Goal: Find specific page/section: Find specific page/section

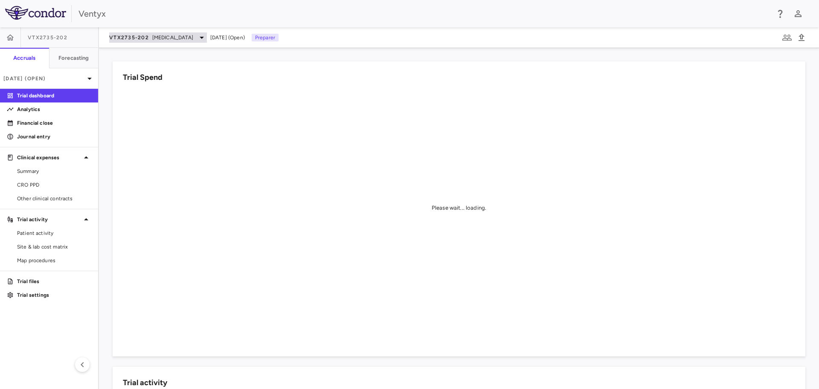
click at [158, 39] on span "[MEDICAL_DATA]" at bounding box center [172, 38] width 41 height 8
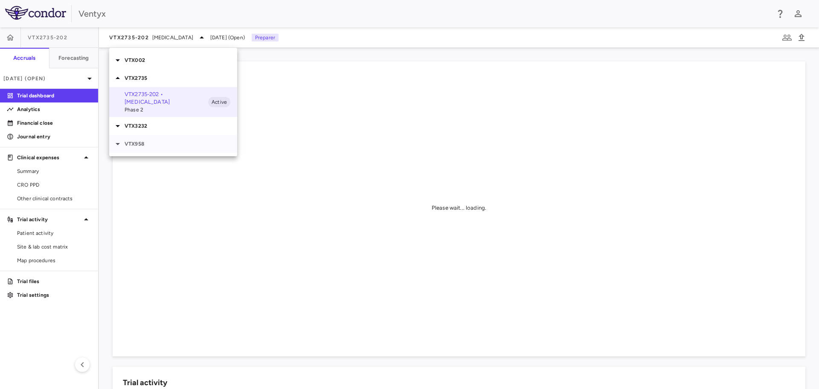
click at [146, 144] on p "VTX958" at bounding box center [181, 144] width 113 height 8
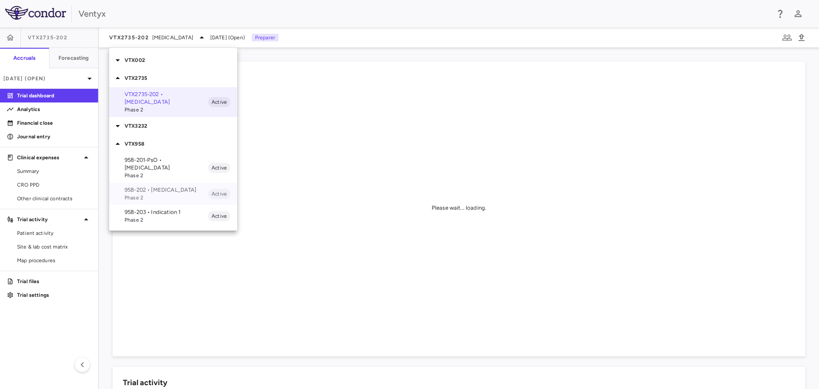
click at [156, 186] on p "958-202 • [MEDICAL_DATA]" at bounding box center [167, 190] width 84 height 8
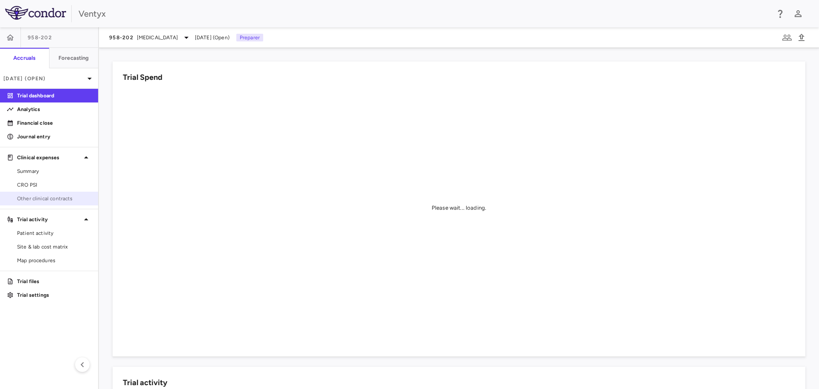
click at [49, 200] on span "Other clinical contracts" at bounding box center [54, 198] width 74 height 8
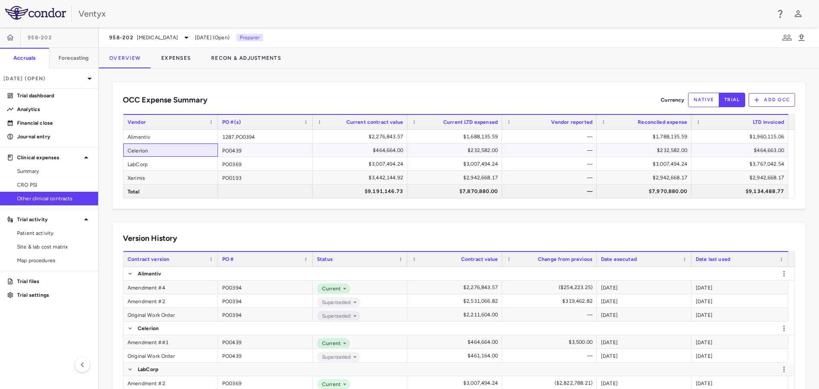
click at [160, 151] on div "Celerion" at bounding box center [170, 149] width 95 height 13
click at [181, 53] on button "Expenses" at bounding box center [176, 58] width 50 height 20
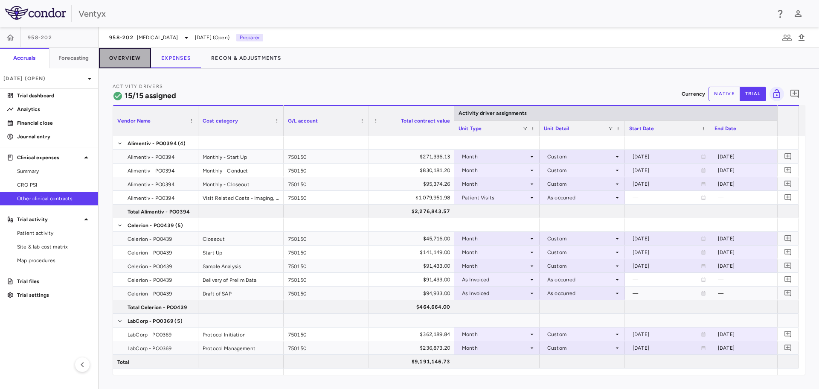
click at [129, 61] on button "Overview" at bounding box center [125, 58] width 52 height 20
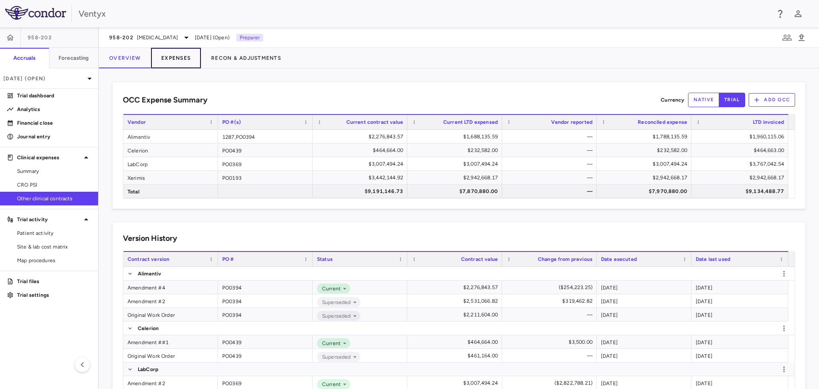
click at [183, 56] on button "Expenses" at bounding box center [176, 58] width 50 height 20
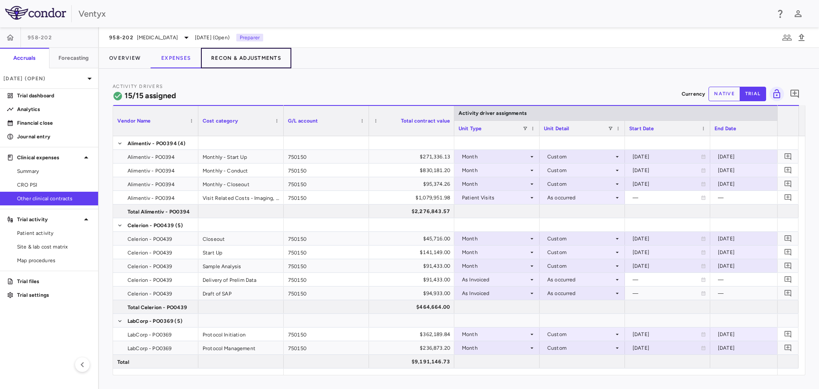
click at [251, 61] on button "Recon & Adjustments" at bounding box center [246, 58] width 90 height 20
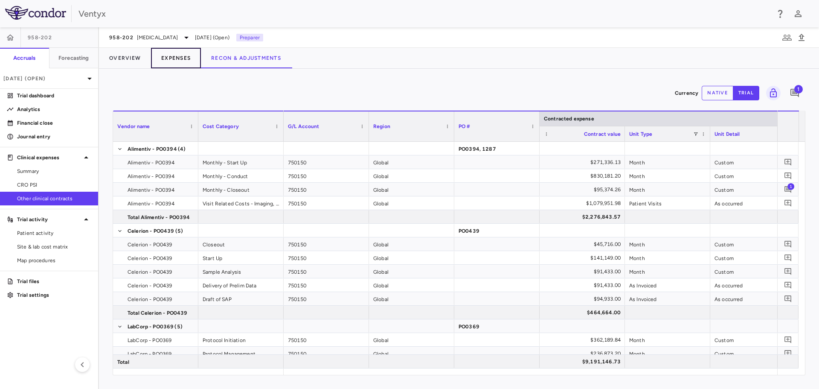
click at [165, 56] on button "Expenses" at bounding box center [176, 58] width 50 height 20
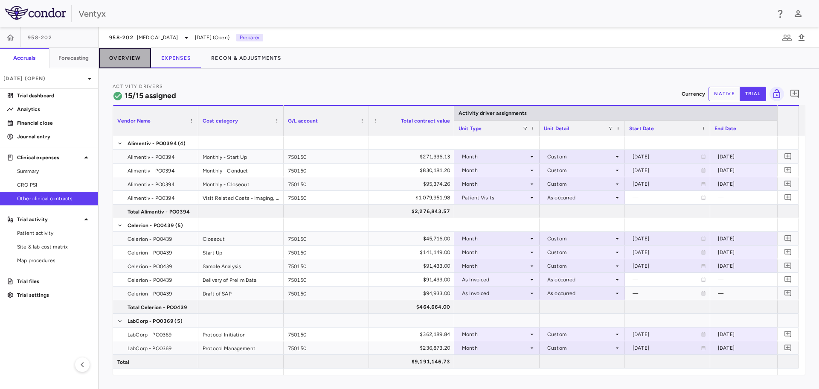
click at [132, 58] on button "Overview" at bounding box center [125, 58] width 52 height 20
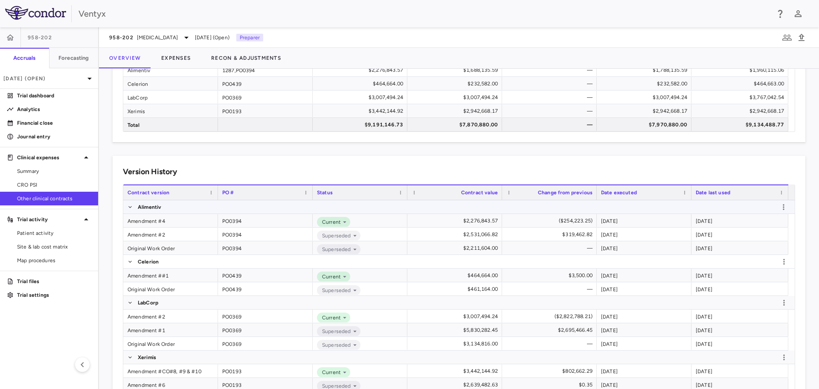
scroll to position [107, 0]
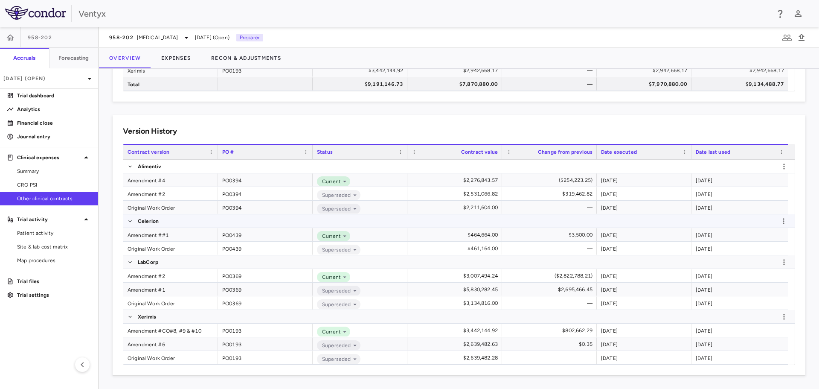
click at [153, 221] on p "Celerion" at bounding box center [148, 221] width 21 height 8
click at [153, 232] on div "Amendment ##1" at bounding box center [170, 234] width 95 height 13
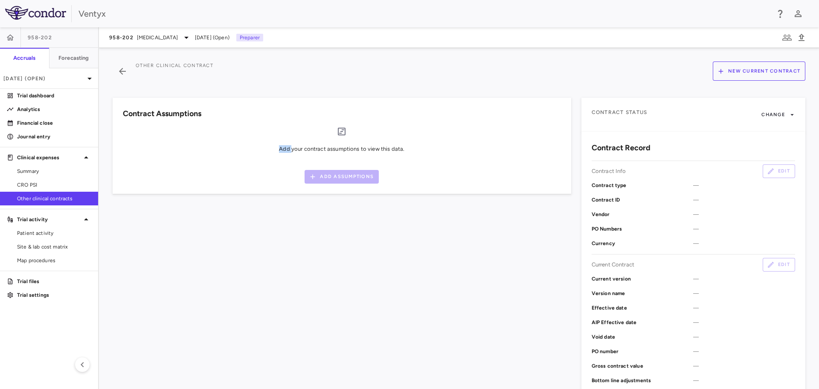
click at [152, 232] on div "Contract Assumptions Add your contract assumptions to view this data. Add Assum…" at bounding box center [336, 283] width 469 height 392
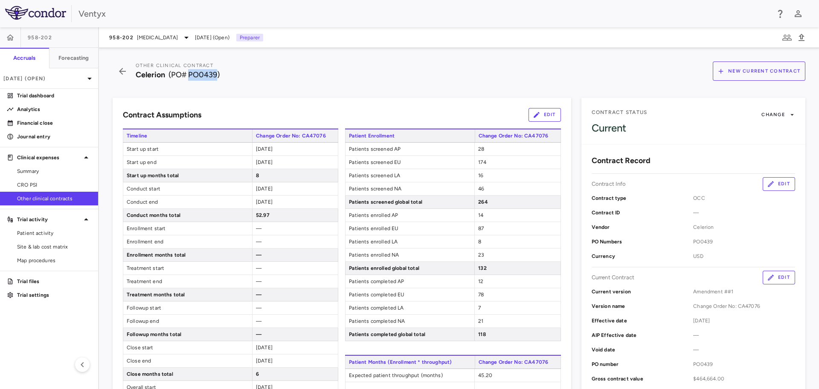
drag, startPoint x: 218, startPoint y: 73, endPoint x: 189, endPoint y: 73, distance: 29.4
click at [189, 73] on span "(PO# PO0439)" at bounding box center [193, 74] width 51 height 9
copy span "PO0439"
click at [39, 186] on span "CRO PSI" at bounding box center [54, 185] width 74 height 8
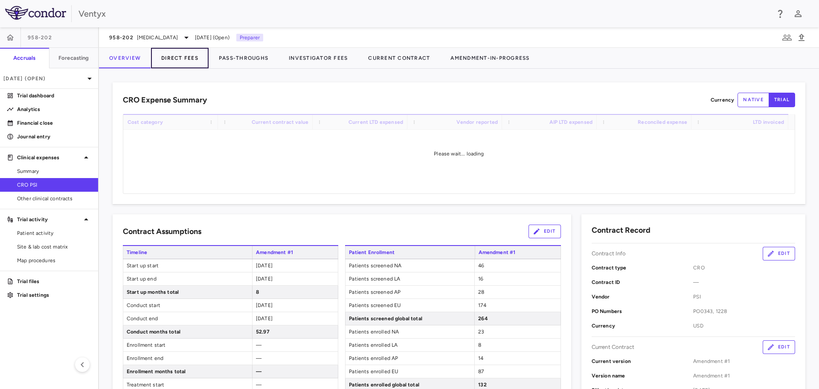
click at [183, 59] on button "Direct Fees" at bounding box center [180, 58] width 58 height 20
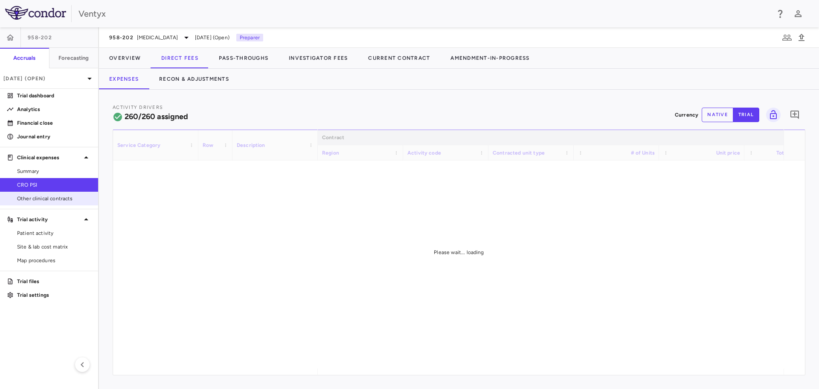
click at [30, 200] on span "Other clinical contracts" at bounding box center [54, 198] width 74 height 8
